Goal: Information Seeking & Learning: Learn about a topic

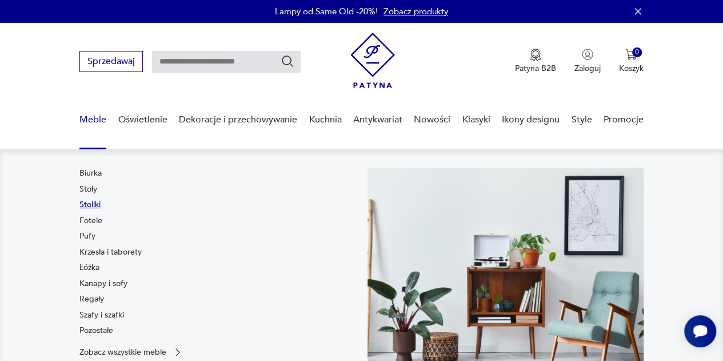
click at [94, 207] on link "Stoliki" at bounding box center [89, 204] width 21 height 11
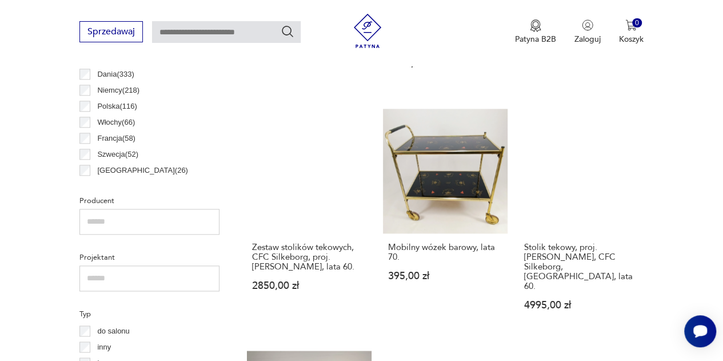
scroll to position [646, 0]
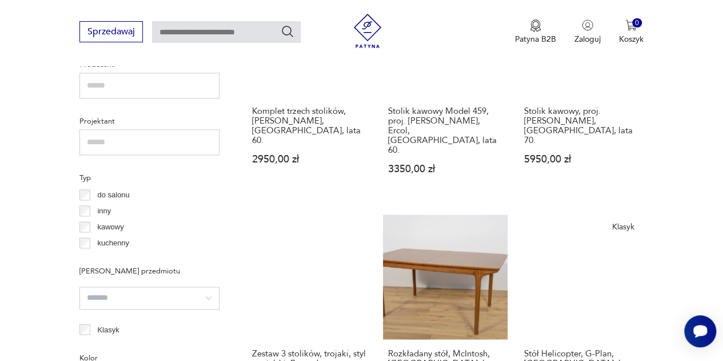
scroll to position [817, 0]
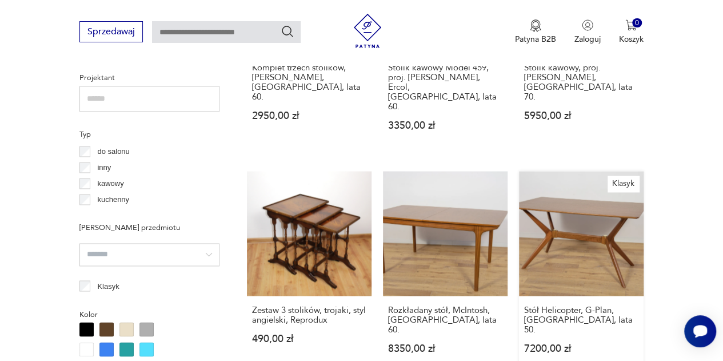
click at [602, 211] on link "Klasyk Stół Helicopter, G-Plan, Wielka Brytania, lata 50. 7200,00 zł" at bounding box center [581, 273] width 125 height 204
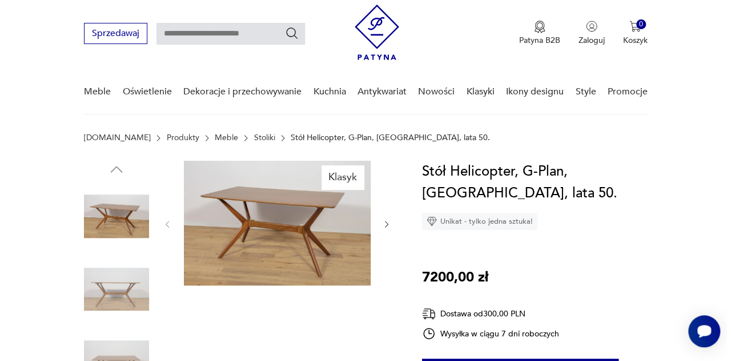
scroll to position [114, 0]
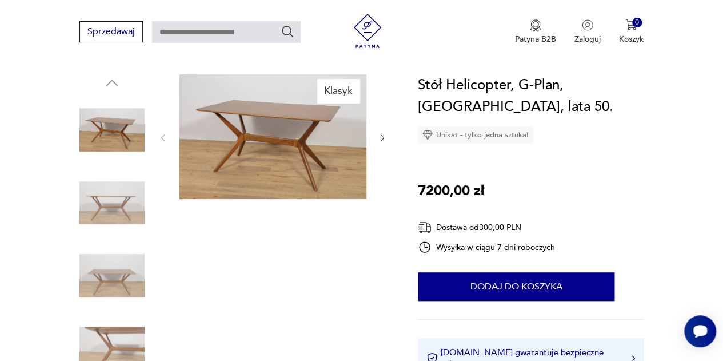
click at [118, 128] on img at bounding box center [111, 129] width 65 height 65
click at [337, 134] on img at bounding box center [272, 136] width 187 height 125
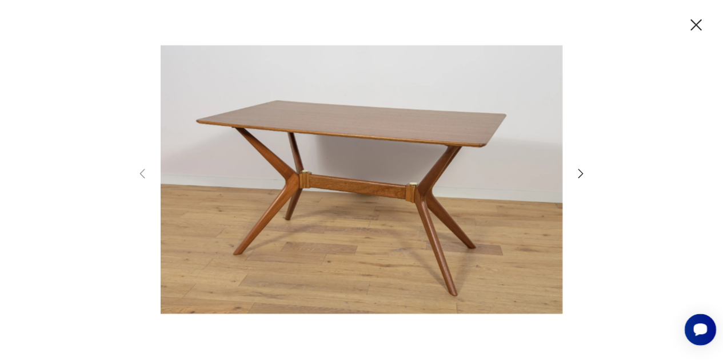
scroll to position [0, 0]
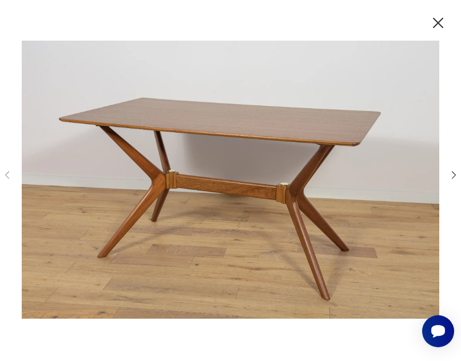
click at [443, 23] on icon "button" at bounding box center [438, 23] width 10 height 10
